Goal: Information Seeking & Learning: Learn about a topic

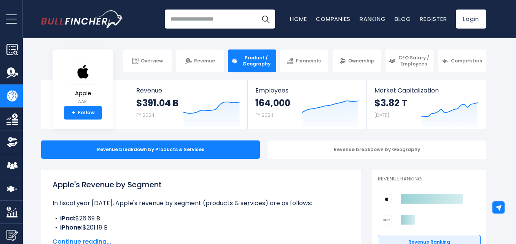
scroll to position [14, 0]
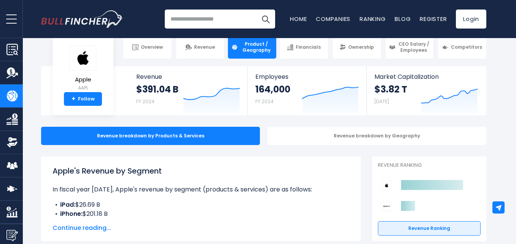
click at [489, 27] on html "Overview Revenue Product / Geography" at bounding box center [258, 108] width 516 height 244
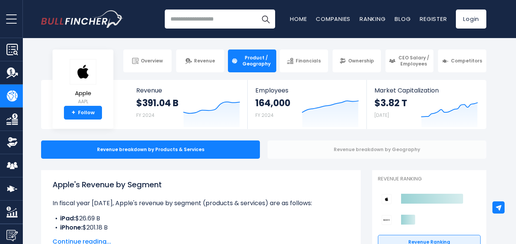
click at [288, 143] on div "Revenue breakdown by Geography" at bounding box center [376, 149] width 219 height 18
click at [307, 146] on div "Revenue breakdown by Geography" at bounding box center [376, 149] width 219 height 18
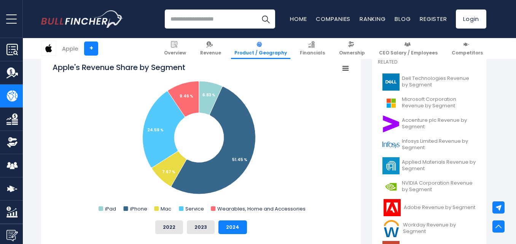
scroll to position [284, 0]
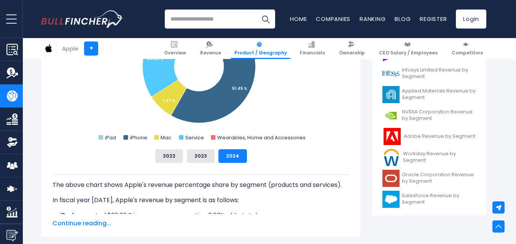
drag, startPoint x: 515, startPoint y: 43, endPoint x: 513, endPoint y: 57, distance: 14.2
click at [513, 57] on section "Apple + Overview Revenue Product / Geography Financials" at bounding box center [258, 48] width 516 height 21
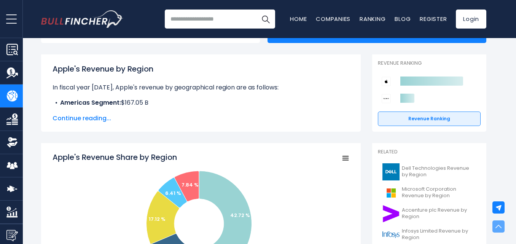
scroll to position [24, 0]
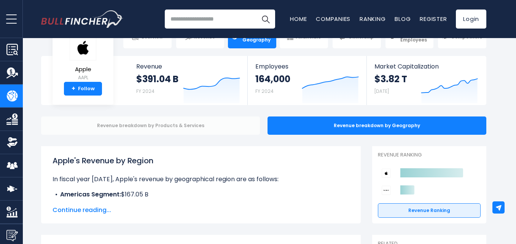
click at [192, 124] on div "Revenue breakdown by Products & Services" at bounding box center [150, 125] width 219 height 18
click at [247, 122] on div "Revenue breakdown by Products & Services" at bounding box center [150, 125] width 219 height 18
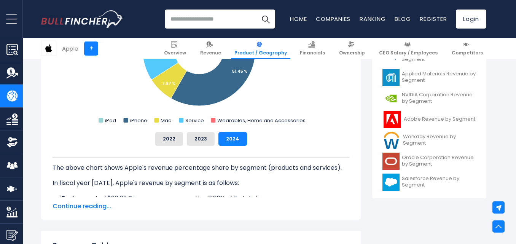
scroll to position [305, 0]
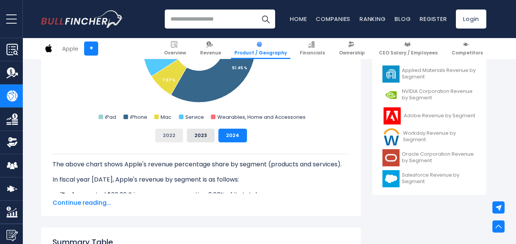
click at [173, 136] on button "2022" at bounding box center [169, 136] width 28 height 14
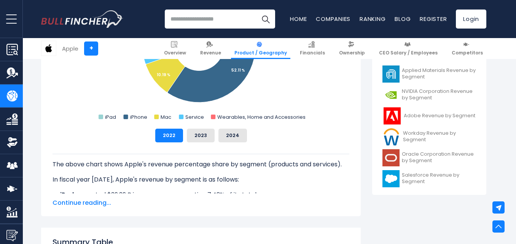
click at [97, 200] on span "Continue reading..." at bounding box center [200, 202] width 297 height 9
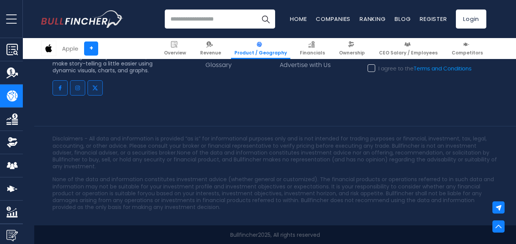
scroll to position [1947, 0]
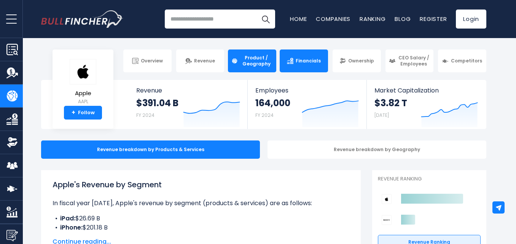
click at [309, 66] on link "Financials" at bounding box center [303, 60] width 48 height 23
click at [243, 13] on input "search" at bounding box center [220, 19] width 110 height 19
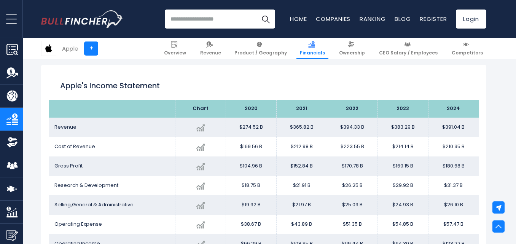
click at [227, 19] on input "search" at bounding box center [220, 19] width 110 height 19
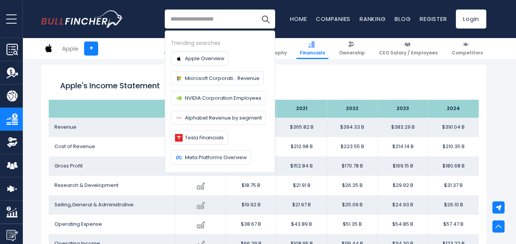
paste input "**********"
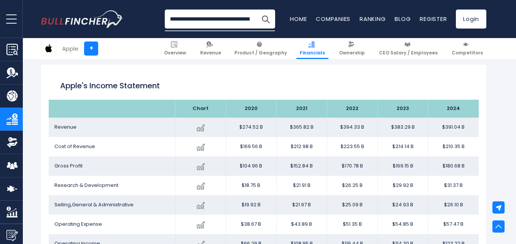
type input "**********"
click at [256, 10] on button "Search" at bounding box center [265, 19] width 19 height 19
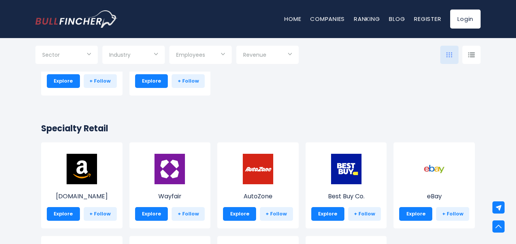
scroll to position [171, 0]
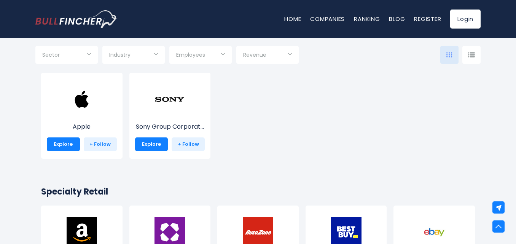
click at [101, 106] on div "Apple Explore + Follow" at bounding box center [81, 116] width 81 height 86
click at [103, 144] on link "+ Follow" at bounding box center [100, 144] width 33 height 14
